Goal: Book appointment/travel/reservation

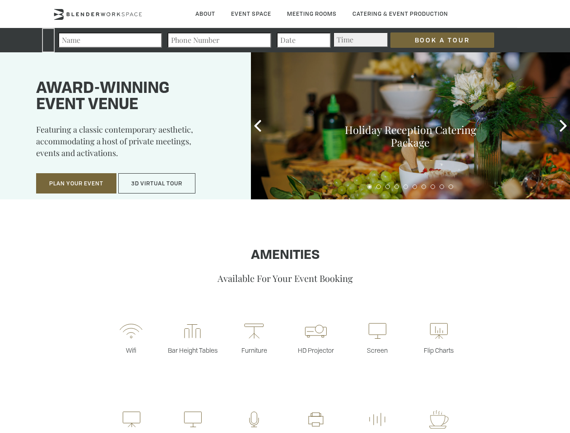
type div "2025-10-09"
